Goal: Task Accomplishment & Management: Use online tool/utility

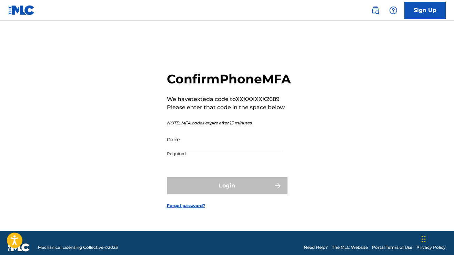
click at [218, 149] on input "Code" at bounding box center [225, 140] width 117 height 20
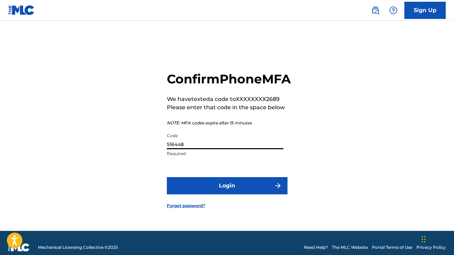
type input "516448"
click at [235, 194] on button "Login" at bounding box center [227, 185] width 121 height 17
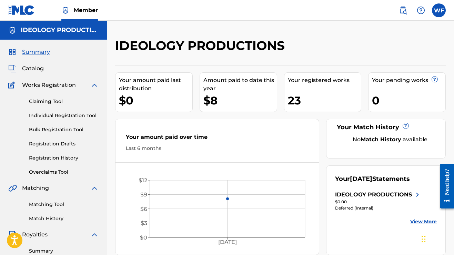
click at [296, 104] on div "23" at bounding box center [324, 101] width 73 height 16
click at [47, 117] on link "Individual Registration Tool" at bounding box center [64, 115] width 70 height 7
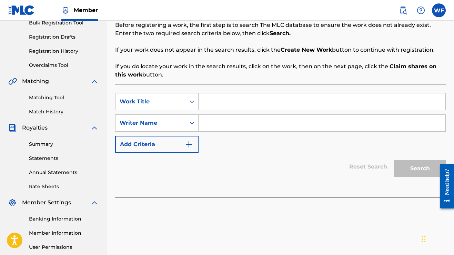
scroll to position [108, 0]
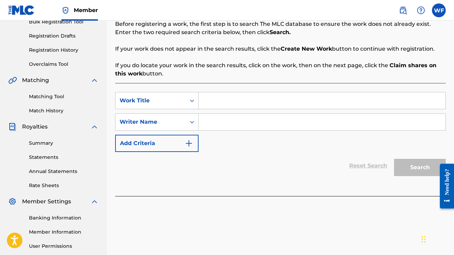
click at [222, 127] on input "Search Form" at bounding box center [322, 122] width 247 height 17
type input "[PERSON_NAME]"
click at [269, 159] on div "Reset Search Search" at bounding box center [280, 166] width 331 height 28
click at [224, 100] on input "Search Form" at bounding box center [322, 100] width 247 height 17
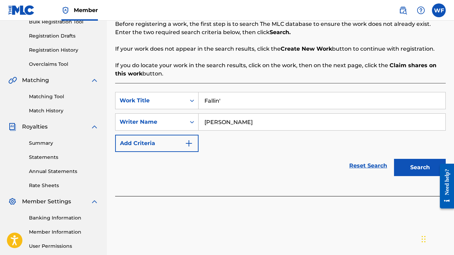
type input "Fallin'"
click at [420, 169] on button "Search" at bounding box center [420, 167] width 52 height 17
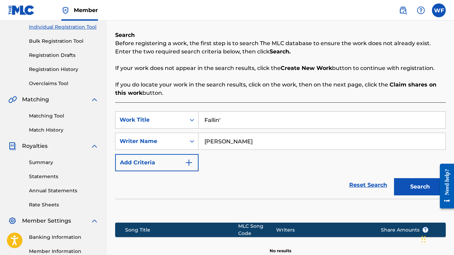
scroll to position [66, 0]
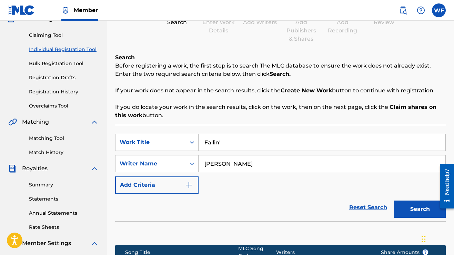
drag, startPoint x: 263, startPoint y: 169, endPoint x: 178, endPoint y: 117, distance: 99.8
click at [178, 117] on div "Search Before registering a work, the first step is to search The MLC database …" at bounding box center [280, 178] width 331 height 251
type input "[PERSON_NAME]"
click at [151, 189] on button "Add Criteria" at bounding box center [156, 185] width 83 height 17
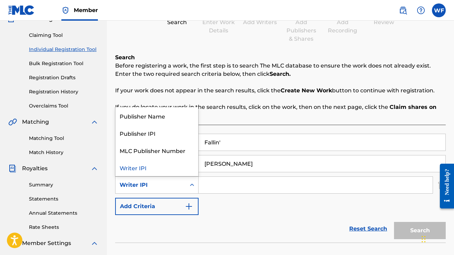
click at [189, 184] on div "Search Form" at bounding box center [192, 185] width 12 height 12
click at [170, 121] on div "Publisher Name" at bounding box center [156, 115] width 83 height 17
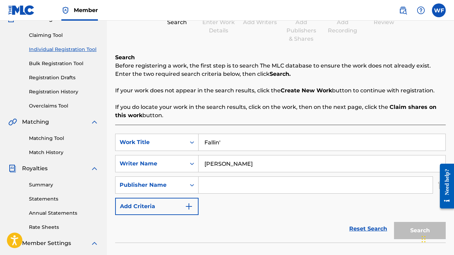
click at [219, 191] on input "Search Form" at bounding box center [316, 185] width 234 height 17
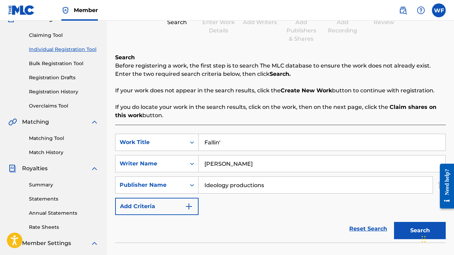
type input "Ideology productions"
click at [412, 231] on button "Search" at bounding box center [420, 230] width 52 height 17
drag, startPoint x: 270, startPoint y: 169, endPoint x: 179, endPoint y: 127, distance: 100.6
click at [179, 127] on div "SearchWithCriteria74c7696b-83cd-494a-9239-e512fe2099f9 Work Title Fallin' Searc…" at bounding box center [280, 225] width 331 height 201
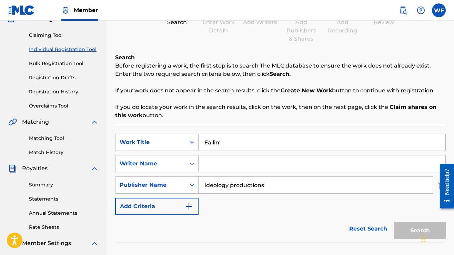
type input "W"
drag, startPoint x: 275, startPoint y: 186, endPoint x: 213, endPoint y: 179, distance: 61.8
click at [213, 179] on input "Ideology productions" at bounding box center [316, 185] width 234 height 17
click at [193, 186] on icon "Search Form" at bounding box center [192, 185] width 7 height 7
click at [224, 205] on div "SearchWithCriteria74c7696b-83cd-494a-9239-e512fe2099f9 Work Title Fallin' Searc…" at bounding box center [280, 174] width 331 height 81
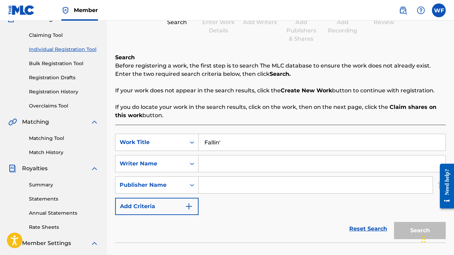
click at [362, 229] on link "Reset Search" at bounding box center [368, 228] width 45 height 15
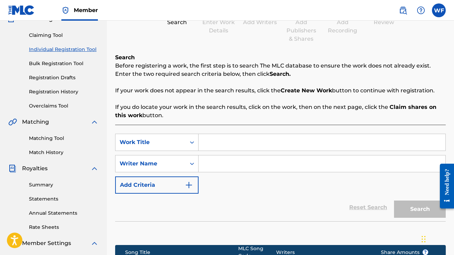
click at [227, 144] on input "Search Form" at bounding box center [322, 142] width 247 height 17
click at [191, 144] on icon "Search Form" at bounding box center [192, 142] width 7 height 7
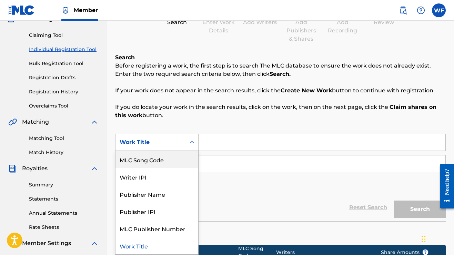
scroll to position [65, 0]
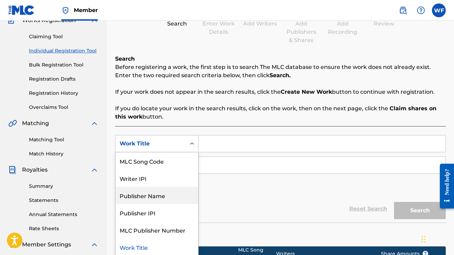
click at [171, 194] on div "Publisher Name" at bounding box center [156, 195] width 83 height 17
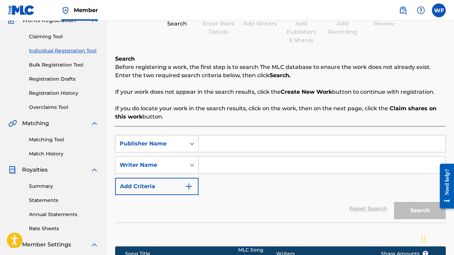
click at [223, 142] on input "Search Form" at bounding box center [322, 143] width 247 height 17
type input "Ideology Productions"
click at [237, 167] on input "Search Form" at bounding box center [322, 165] width 247 height 17
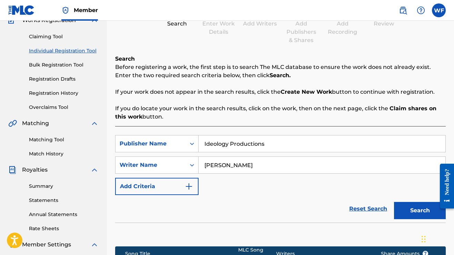
type input "[PERSON_NAME]"
click at [429, 214] on button "Search" at bounding box center [420, 210] width 52 height 17
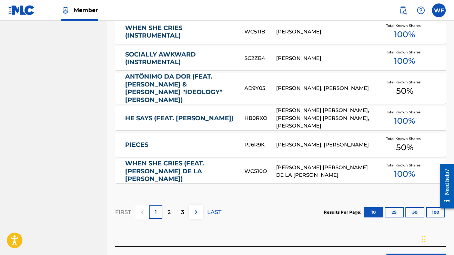
scroll to position [421, 0]
click at [169, 208] on p "2" at bounding box center [169, 212] width 3 height 8
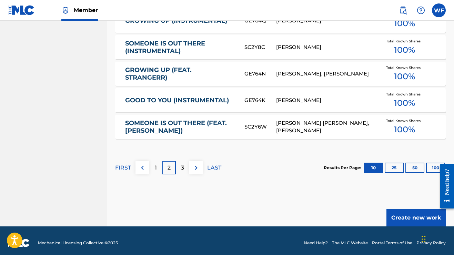
click at [183, 171] on p "3" at bounding box center [182, 168] width 3 height 8
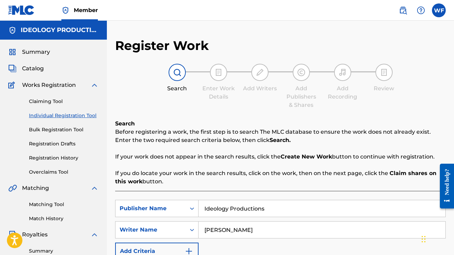
scroll to position [0, 0]
click at [39, 69] on span "Catalog" at bounding box center [33, 68] width 22 height 8
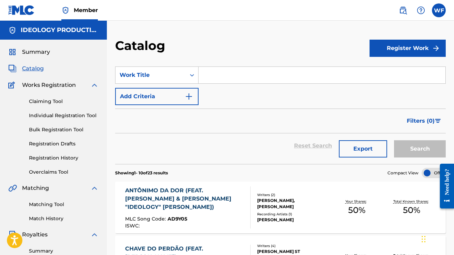
click at [392, 50] on button "Register Work" at bounding box center [408, 48] width 76 height 17
click at [380, 70] on link "Individual" at bounding box center [408, 70] width 76 height 17
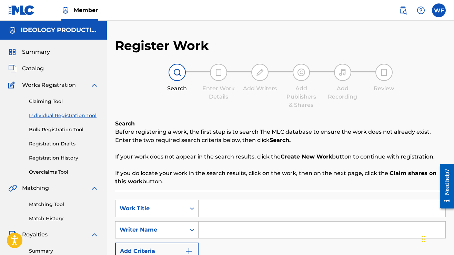
click at [39, 99] on link "Claiming Tool" at bounding box center [64, 101] width 70 height 7
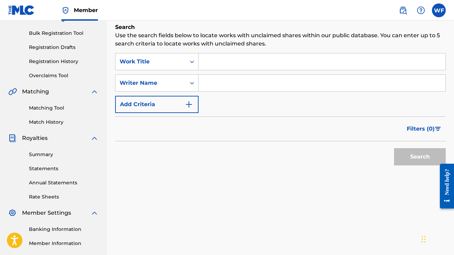
scroll to position [92, 0]
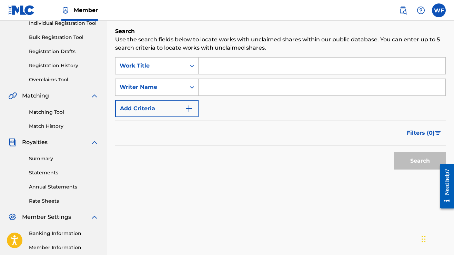
click at [44, 110] on link "Matching Tool" at bounding box center [64, 112] width 70 height 7
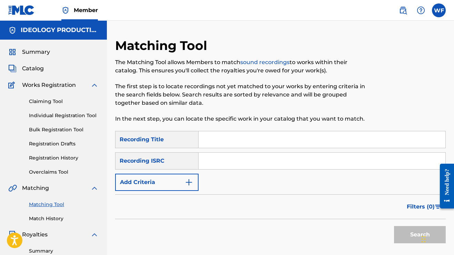
click at [222, 166] on input "Search Form" at bounding box center [322, 161] width 247 height 17
paste input "QZWFW2540916"
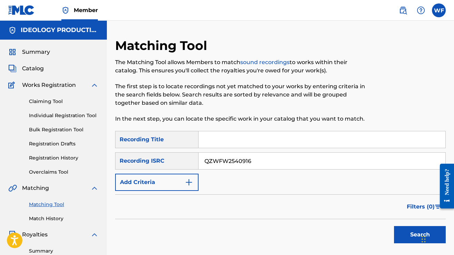
type input "QZWFW2540916"
click at [217, 142] on input "Search Form" at bounding box center [322, 139] width 247 height 17
type input "Fallin'"
click at [403, 233] on button "Search" at bounding box center [420, 234] width 52 height 17
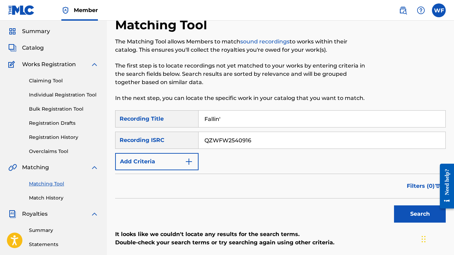
scroll to position [19, 0]
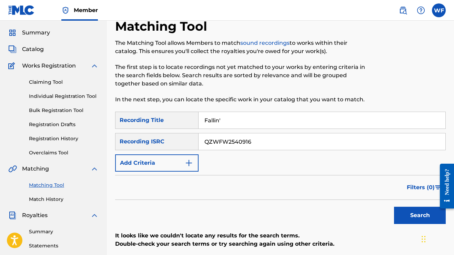
drag, startPoint x: 234, startPoint y: 118, endPoint x: 184, endPoint y: 97, distance: 53.5
click at [184, 97] on div "Matching Tool The Matching Tool allows Members to match sound recordings to wor…" at bounding box center [280, 197] width 331 height 356
click at [404, 220] on button "Search" at bounding box center [420, 215] width 52 height 17
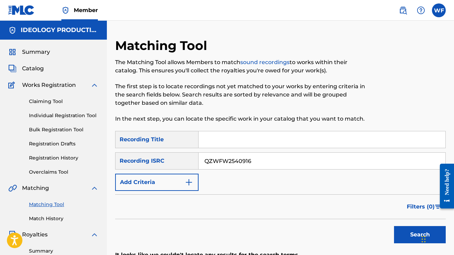
scroll to position [0, 0]
click at [61, 85] on span "Works Registration" at bounding box center [49, 85] width 54 height 8
click at [52, 99] on link "Claiming Tool" at bounding box center [64, 101] width 70 height 7
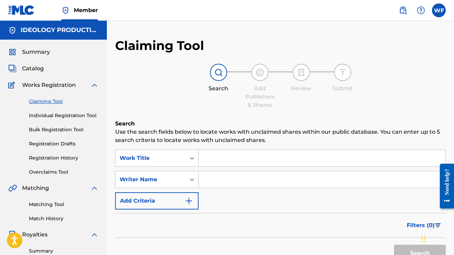
click at [46, 117] on link "Individual Registration Tool" at bounding box center [64, 115] width 70 height 7
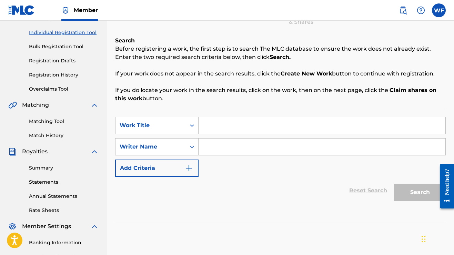
scroll to position [90, 0]
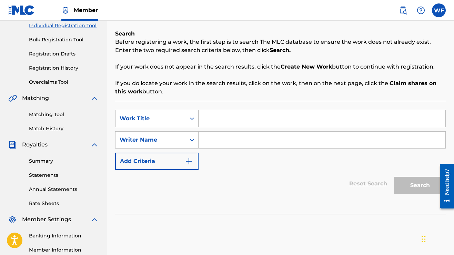
click at [180, 117] on div "Work Title" at bounding box center [151, 118] width 62 height 8
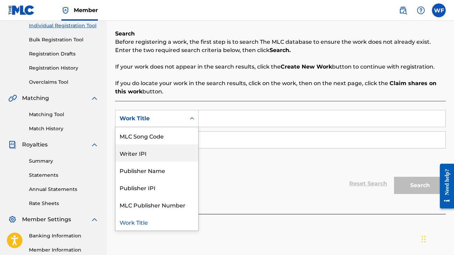
scroll to position [89, 0]
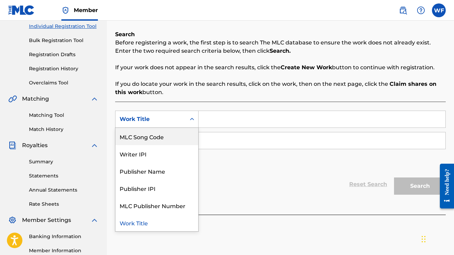
click at [193, 102] on div "SearchWithCriteria74c7696b-83cd-494a-9239-e512fe2099f9 MLC Song Code, 2 of 7. 7…" at bounding box center [280, 158] width 331 height 113
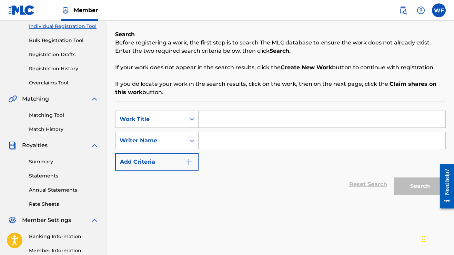
click at [169, 143] on div "Writer Name" at bounding box center [151, 141] width 62 height 8
click at [187, 87] on p "If you do locate your work in the search results, click on the work, then on th…" at bounding box center [280, 88] width 331 height 17
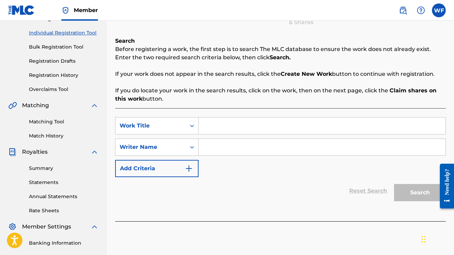
scroll to position [94, 0]
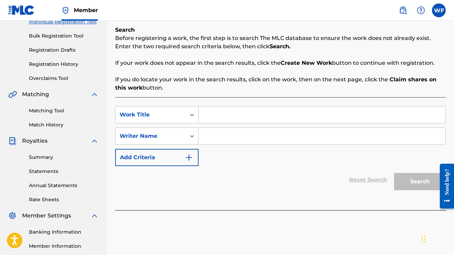
click at [50, 123] on link "Match History" at bounding box center [64, 124] width 70 height 7
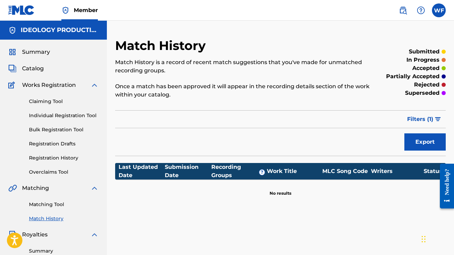
click at [12, 85] on img at bounding box center [12, 85] width 9 height 8
click at [35, 81] on div "Summary Catalog Works Registration Claiming Tool Individual Registration Tool B…" at bounding box center [53, 217] width 107 height 355
click at [36, 85] on span "Works Registration" at bounding box center [49, 85] width 54 height 8
click at [40, 105] on link "Claiming Tool" at bounding box center [64, 101] width 70 height 7
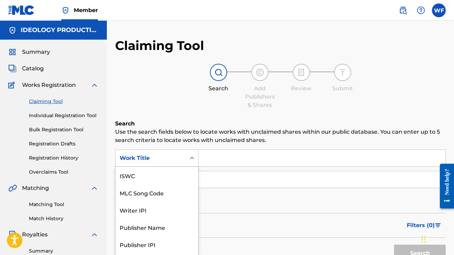
scroll to position [12, 0]
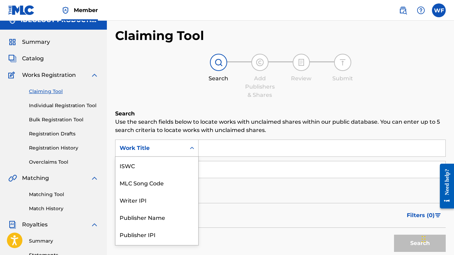
click at [185, 157] on div "Work Title selected, 7 of 7. 7 results available. Use Up and Down to choose opt…" at bounding box center [156, 148] width 83 height 17
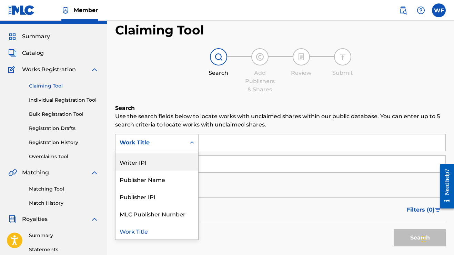
scroll to position [32, 0]
click at [247, 232] on div "Search" at bounding box center [280, 236] width 331 height 28
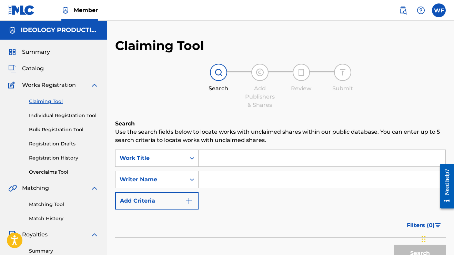
scroll to position [0, 0]
click at [69, 33] on h5 "IDEOLOGY PRODUCTIONS" at bounding box center [60, 30] width 78 height 8
click at [77, 10] on span "Member" at bounding box center [86, 10] width 24 height 8
